Goal: Transaction & Acquisition: Purchase product/service

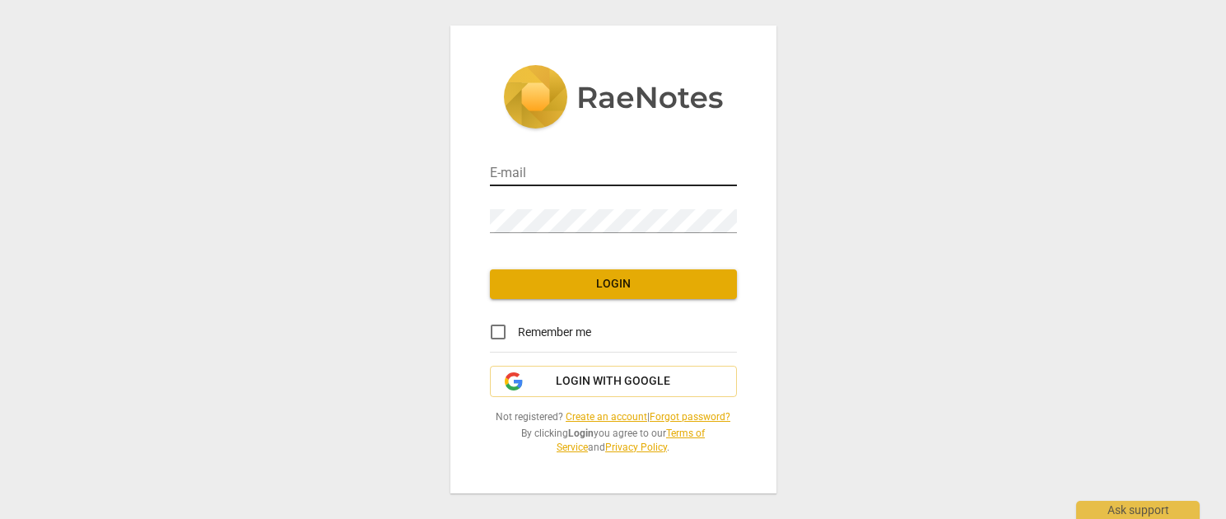
click at [561, 162] on input "email" at bounding box center [613, 174] width 247 height 24
click at [538, 172] on input "email" at bounding box center [613, 174] width 247 height 24
type input "[EMAIL_ADDRESS][DOMAIN_NAME]"
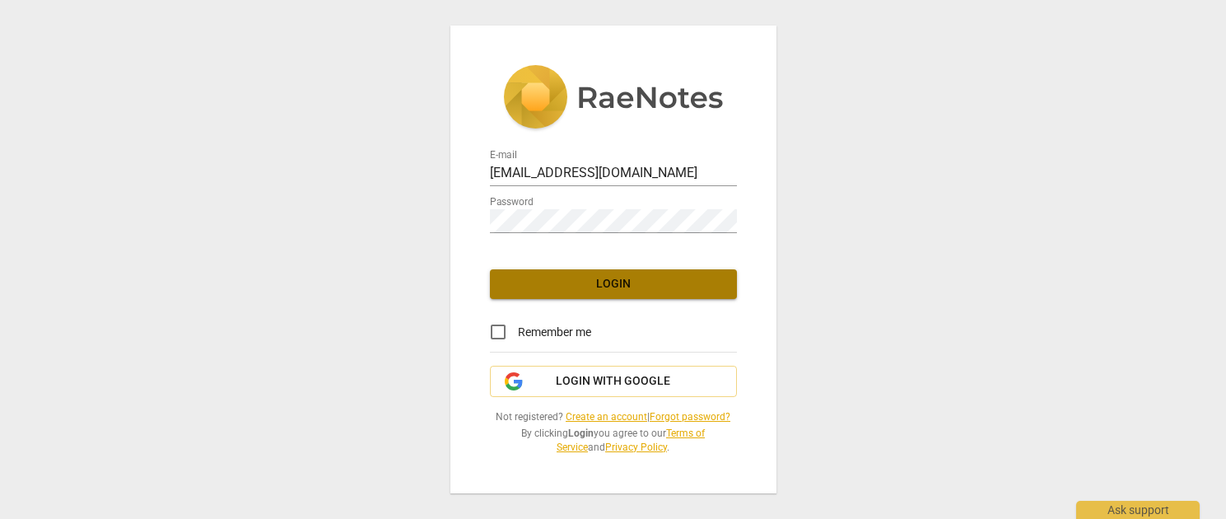
click at [602, 276] on span "Login" at bounding box center [613, 284] width 221 height 16
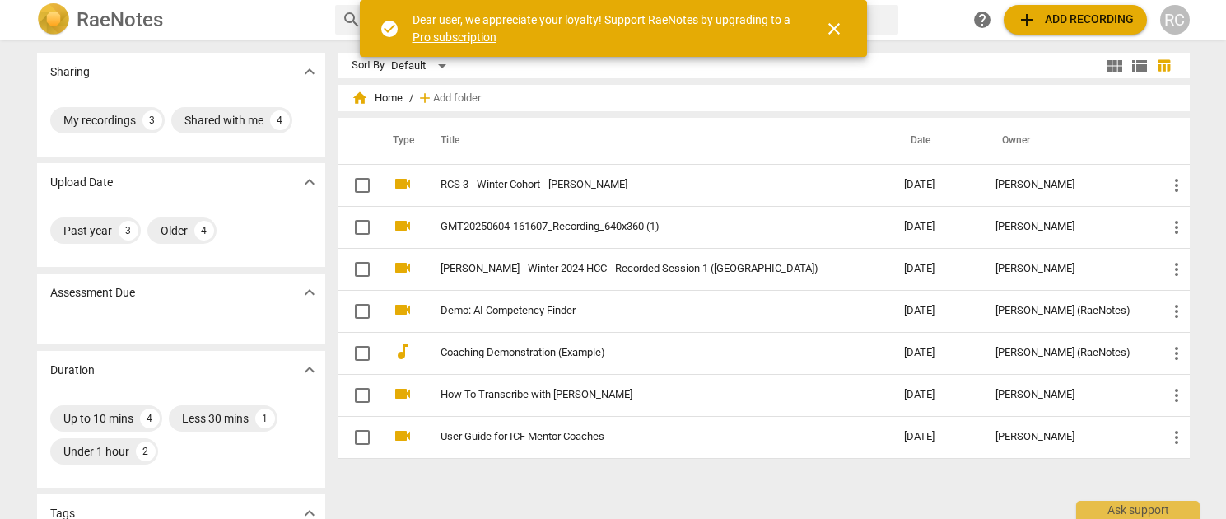
click at [832, 21] on span "close" at bounding box center [834, 29] width 20 height 20
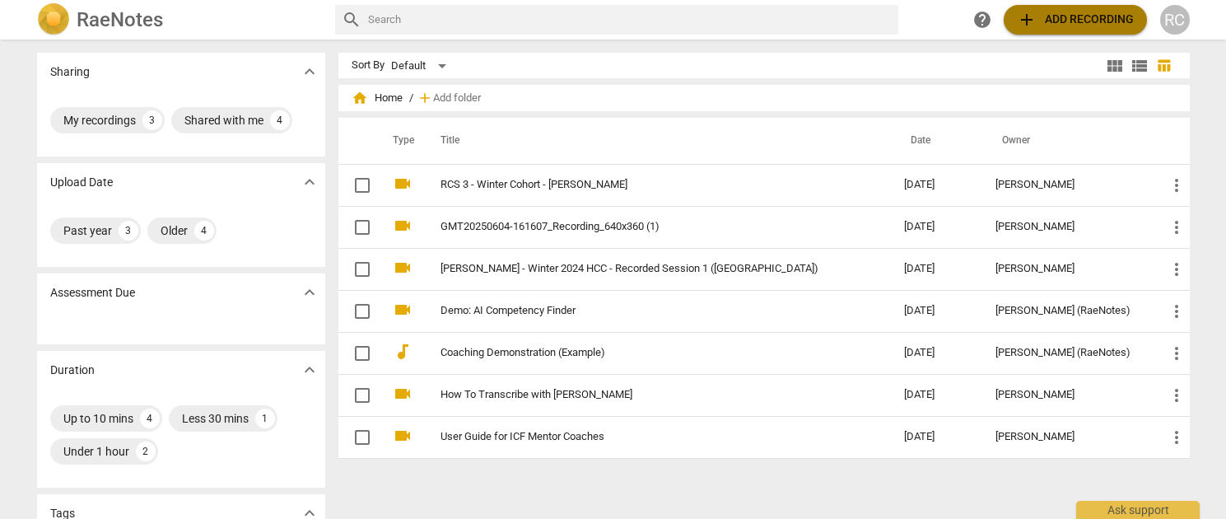
click at [1072, 18] on span "add Add recording" at bounding box center [1075, 20] width 117 height 20
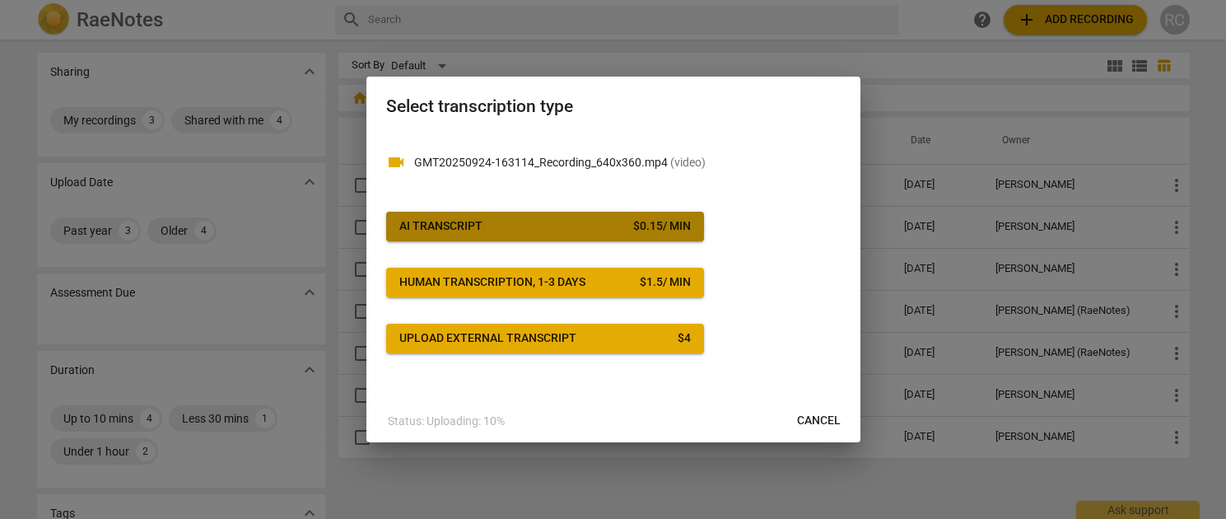
click at [678, 234] on div "$ 0.15 / min" at bounding box center [662, 226] width 58 height 16
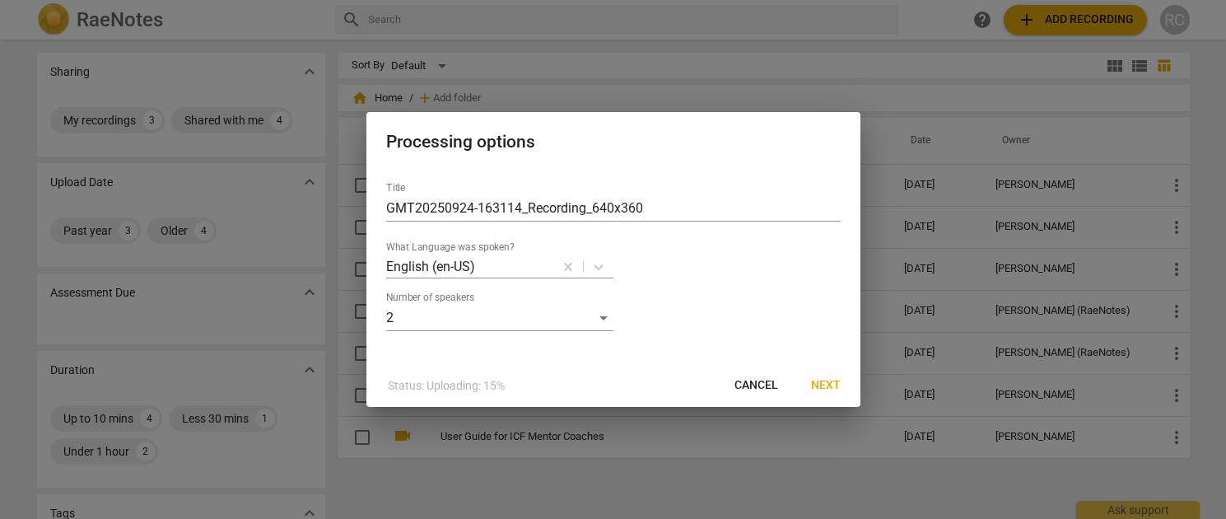
click at [836, 384] on span "Next" at bounding box center [826, 385] width 30 height 16
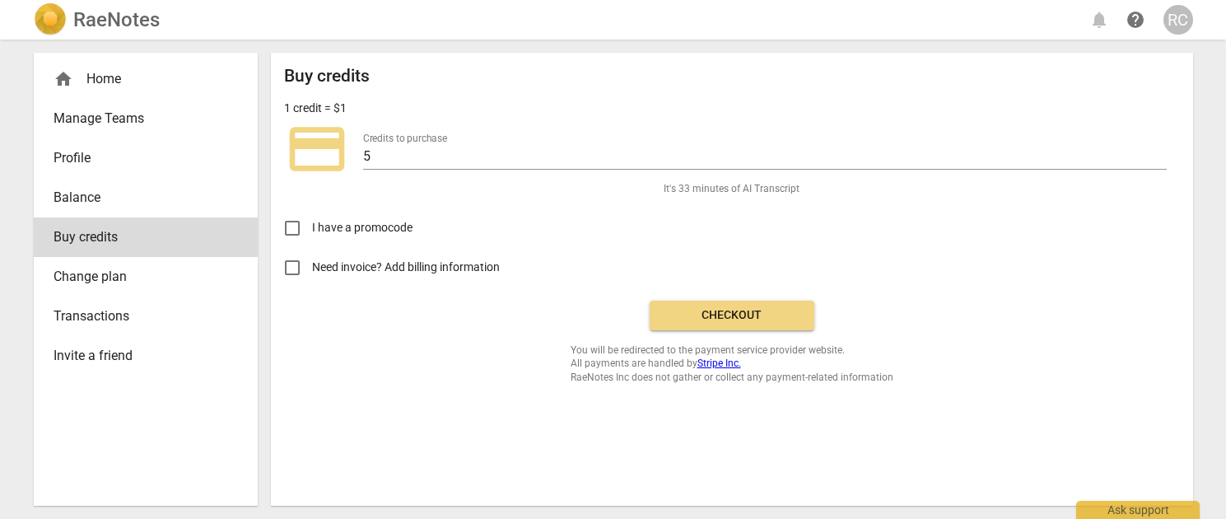
click at [711, 319] on span "Checkout" at bounding box center [732, 315] width 138 height 16
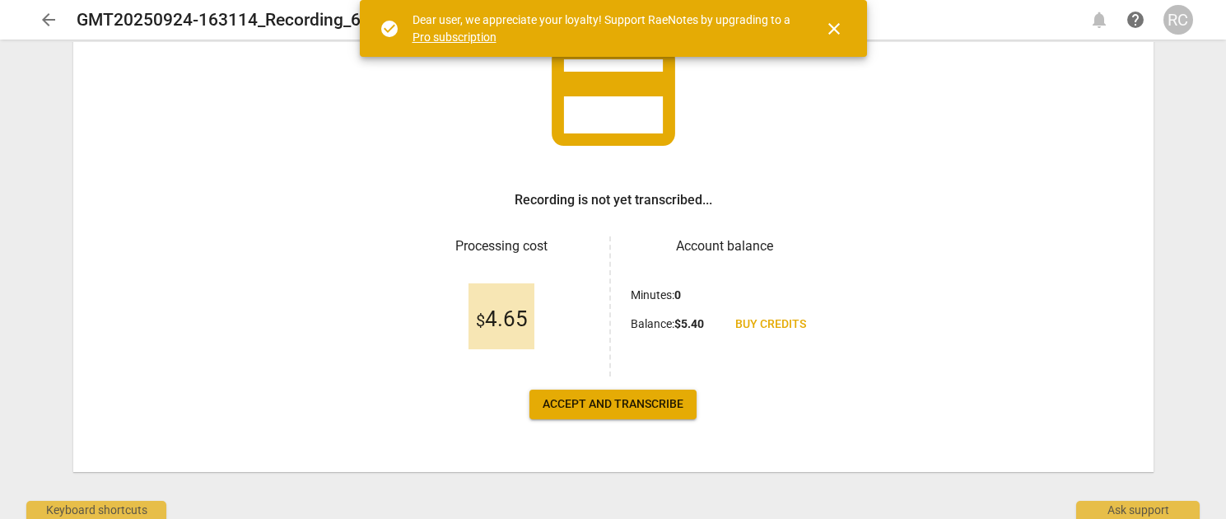
scroll to position [131, 0]
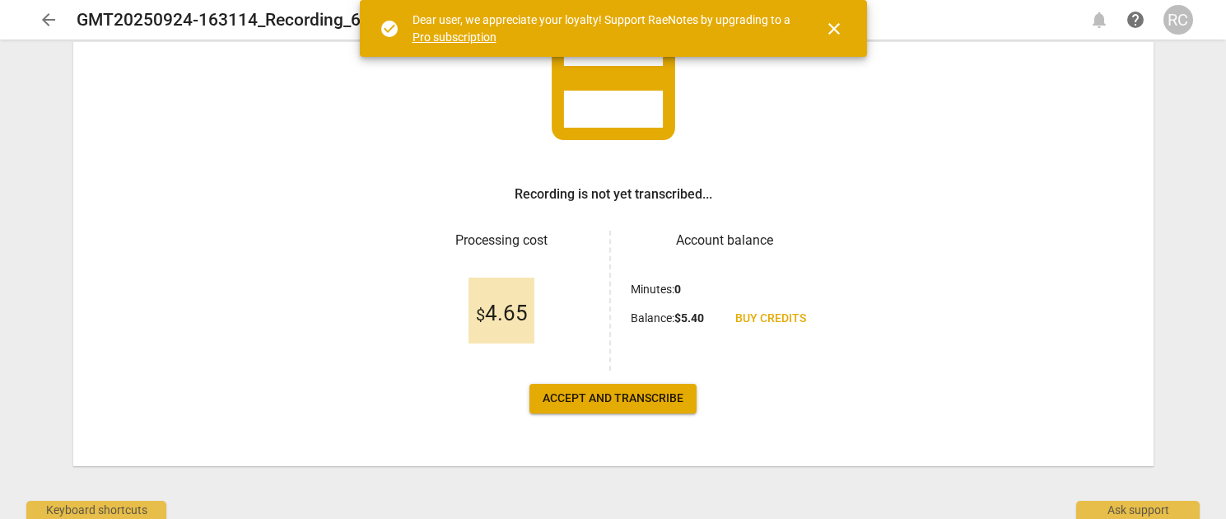
click at [603, 403] on span "Accept and transcribe" at bounding box center [612, 398] width 141 height 16
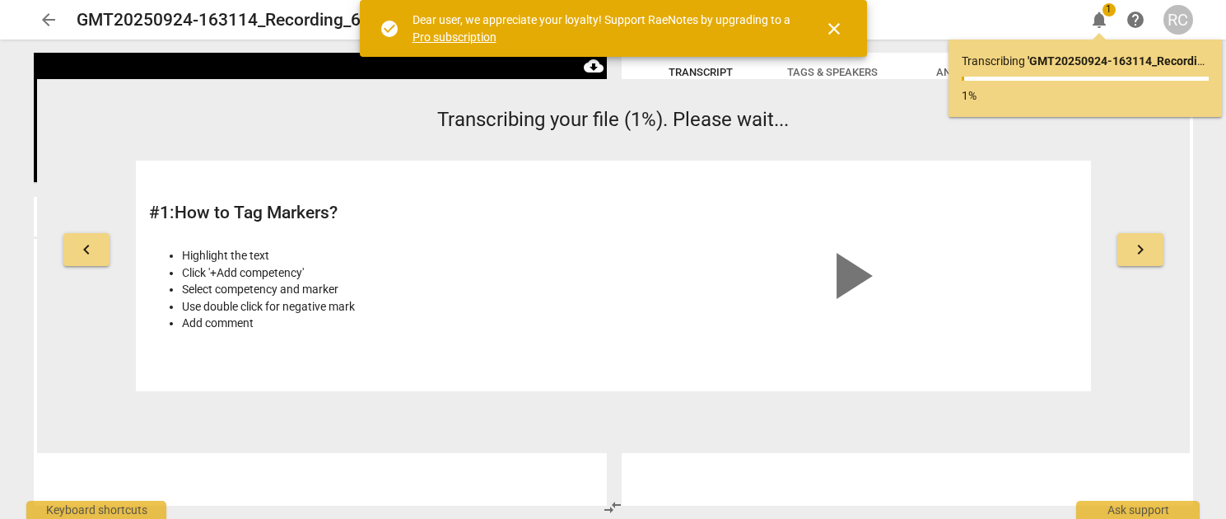
click at [838, 15] on button "close" at bounding box center [834, 29] width 40 height 40
